Goal: Task Accomplishment & Management: Manage account settings

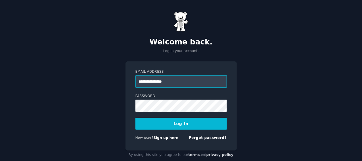
type input "**********"
click at [180, 124] on button "Log In" at bounding box center [180, 124] width 91 height 12
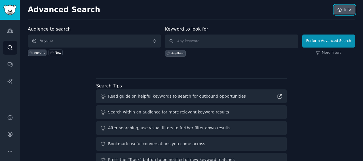
click at [342, 12] on link "Info" at bounding box center [344, 10] width 21 height 10
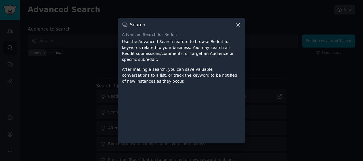
click at [239, 28] on icon at bounding box center [238, 25] width 6 height 6
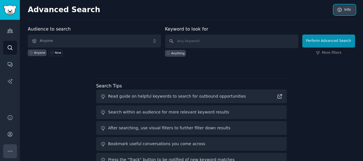
click at [11, 149] on icon "Sidebar" at bounding box center [10, 152] width 6 height 6
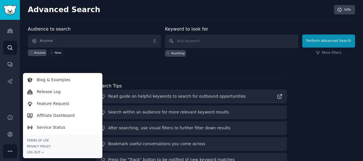
click at [11, 149] on icon "Sidebar" at bounding box center [10, 152] width 6 height 6
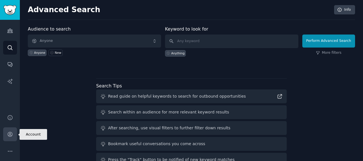
click at [11, 135] on icon "Sidebar" at bounding box center [10, 135] width 6 height 6
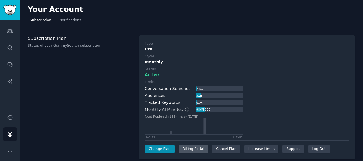
click at [201, 148] on div "Billing Portal" at bounding box center [194, 149] width 30 height 9
